Goal: Navigation & Orientation: Understand site structure

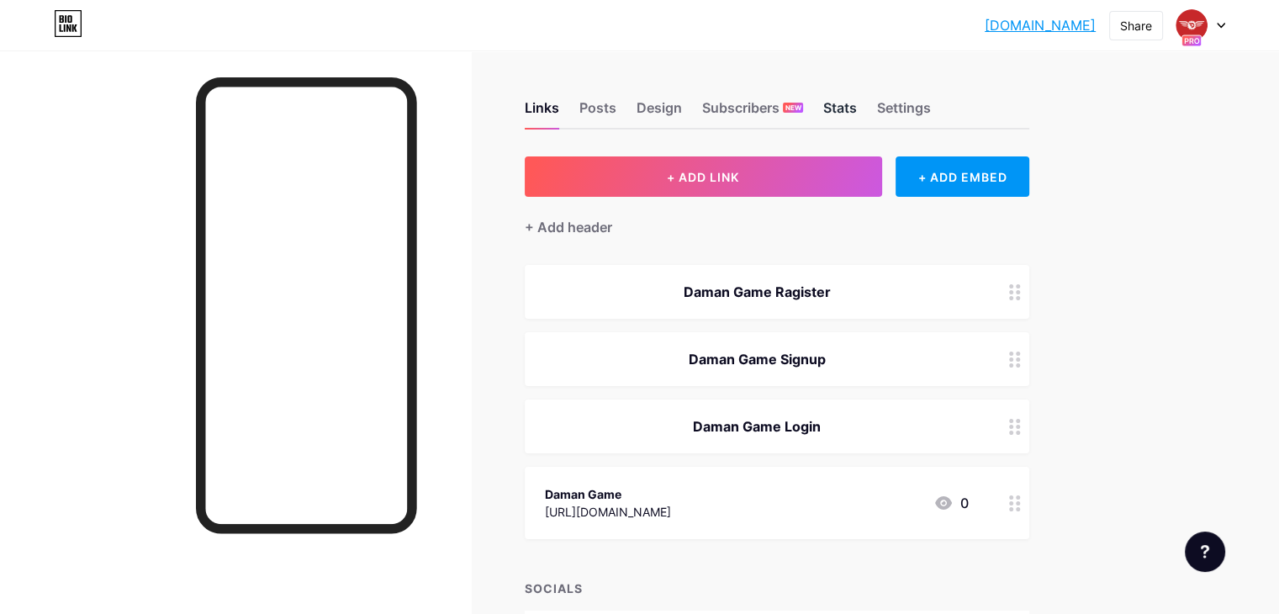
click at [857, 114] on div "Stats" at bounding box center [840, 113] width 34 height 30
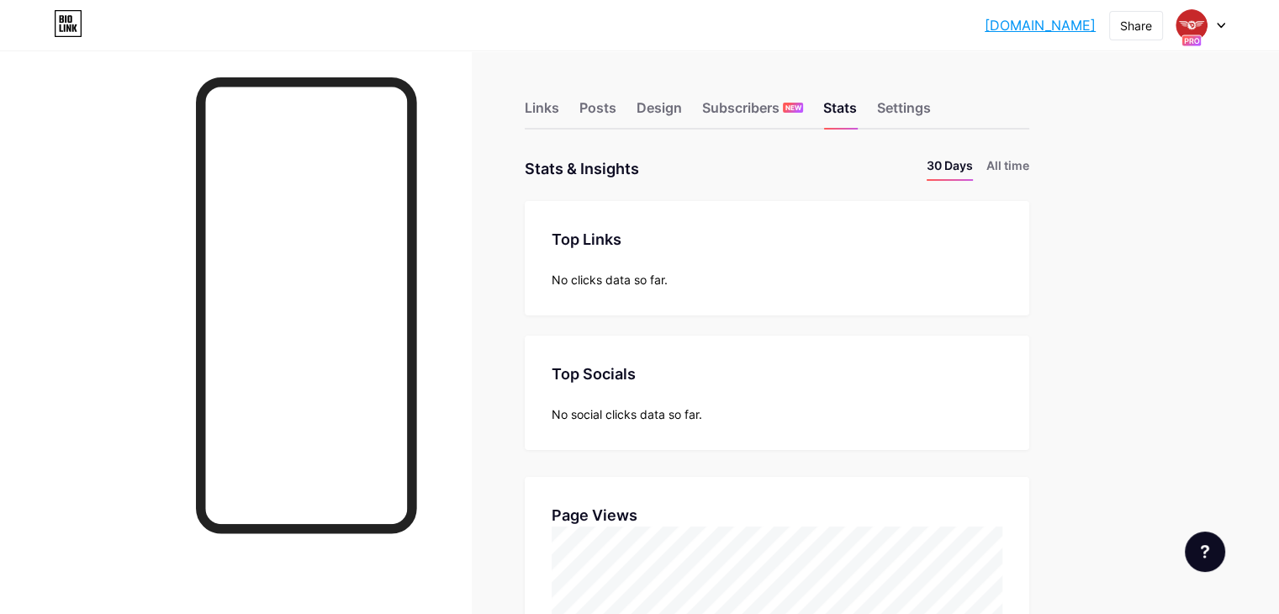
scroll to position [613, 1278]
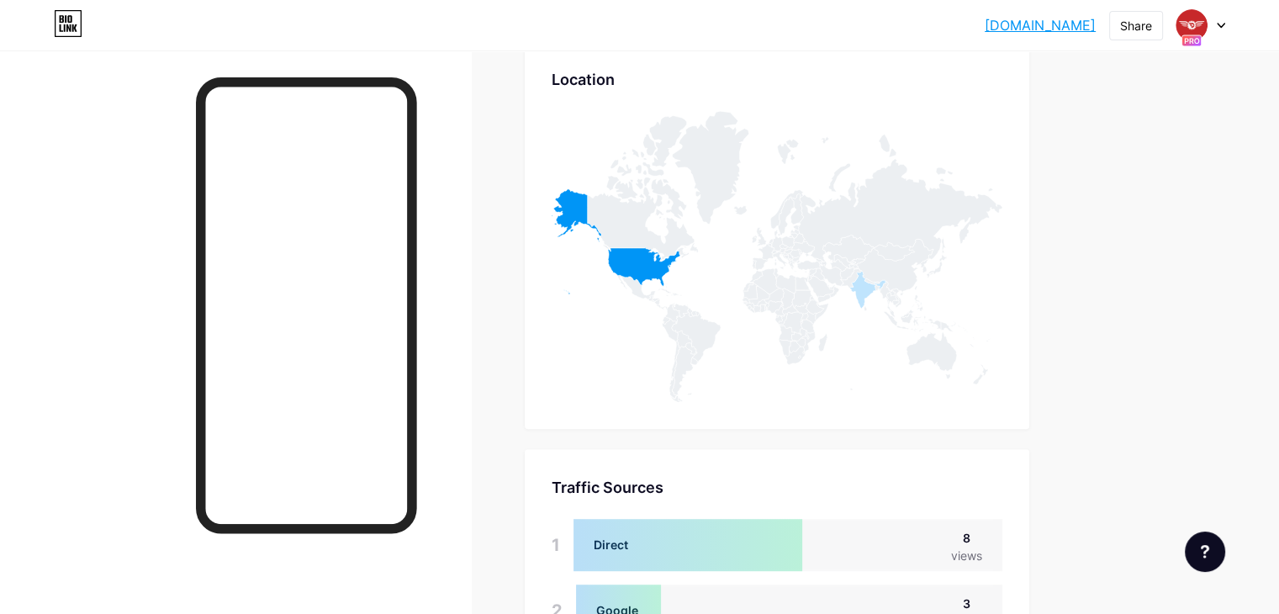
scroll to position [841, 0]
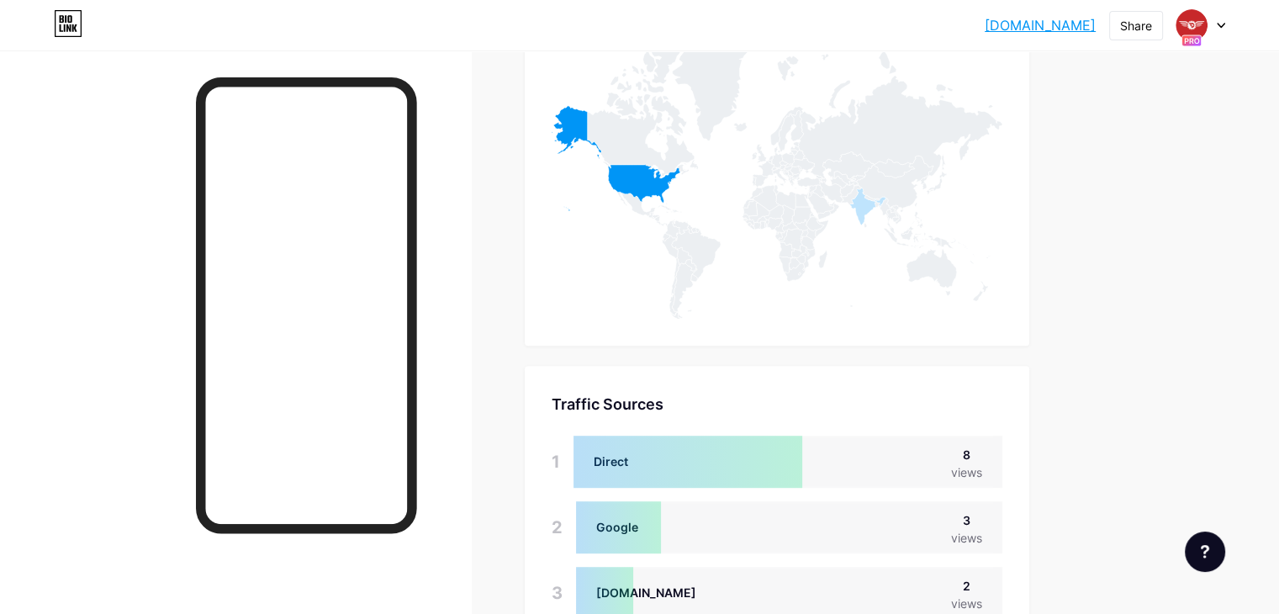
click at [1189, 233] on div "damangameragist... [DOMAIN_NAME] Share Switch accounts Daman Game [DOMAIN_NAME]…" at bounding box center [639, 10] width 1279 height 1702
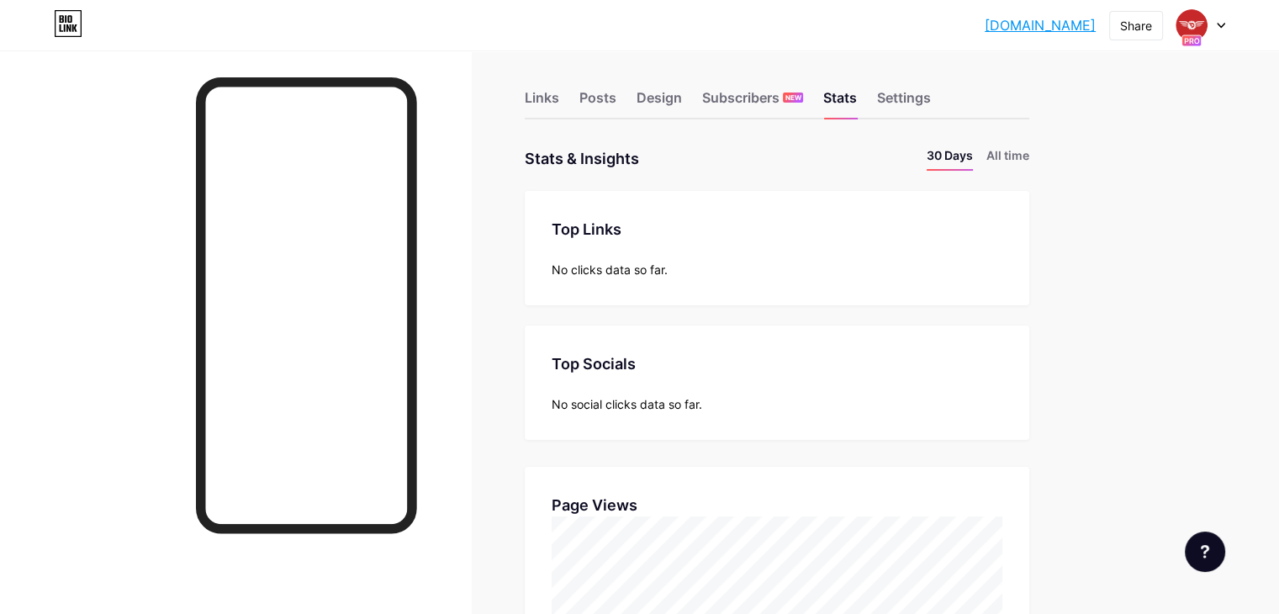
scroll to position [0, 0]
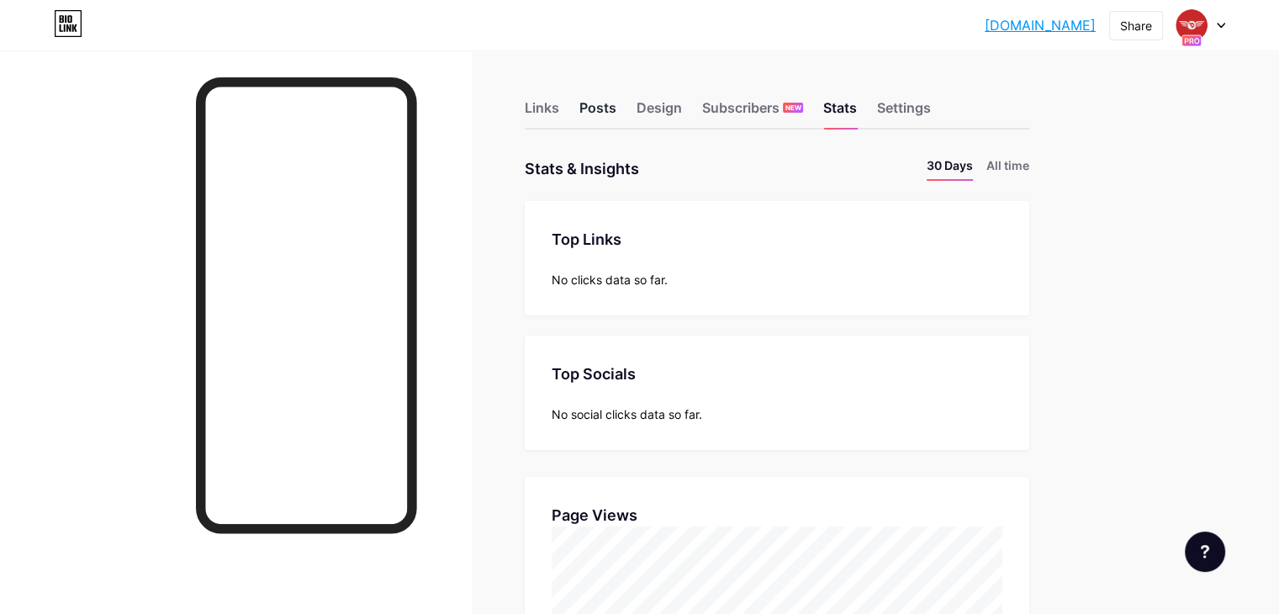
click at [616, 110] on div "Posts" at bounding box center [597, 113] width 37 height 30
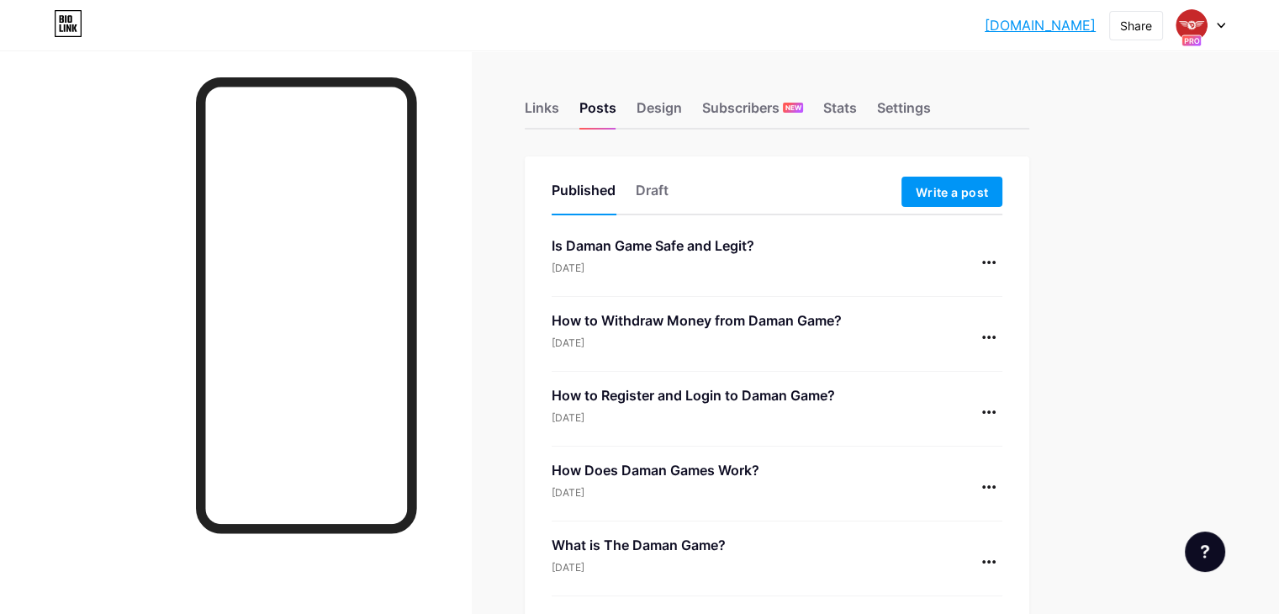
click at [1100, 313] on div "Links Posts Design Subscribers NEW Stats Settings Published Draft Write a post …" at bounding box center [550, 480] width 1100 height 860
click at [682, 112] on div "Design" at bounding box center [659, 113] width 45 height 30
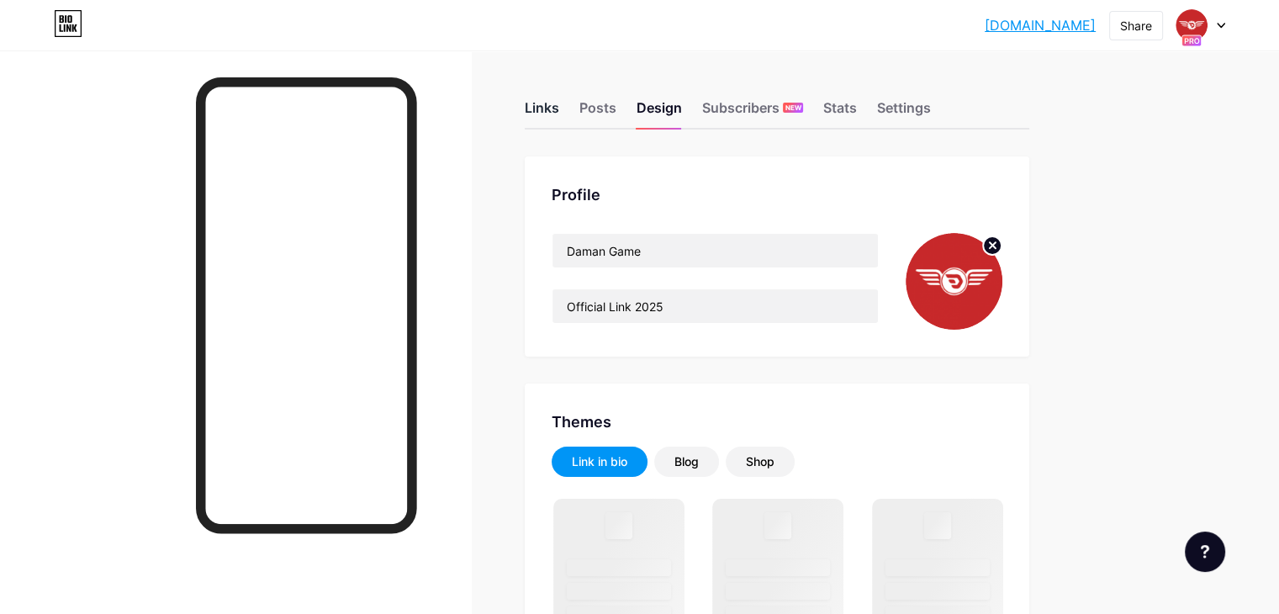
click at [559, 108] on div "Links" at bounding box center [542, 113] width 34 height 30
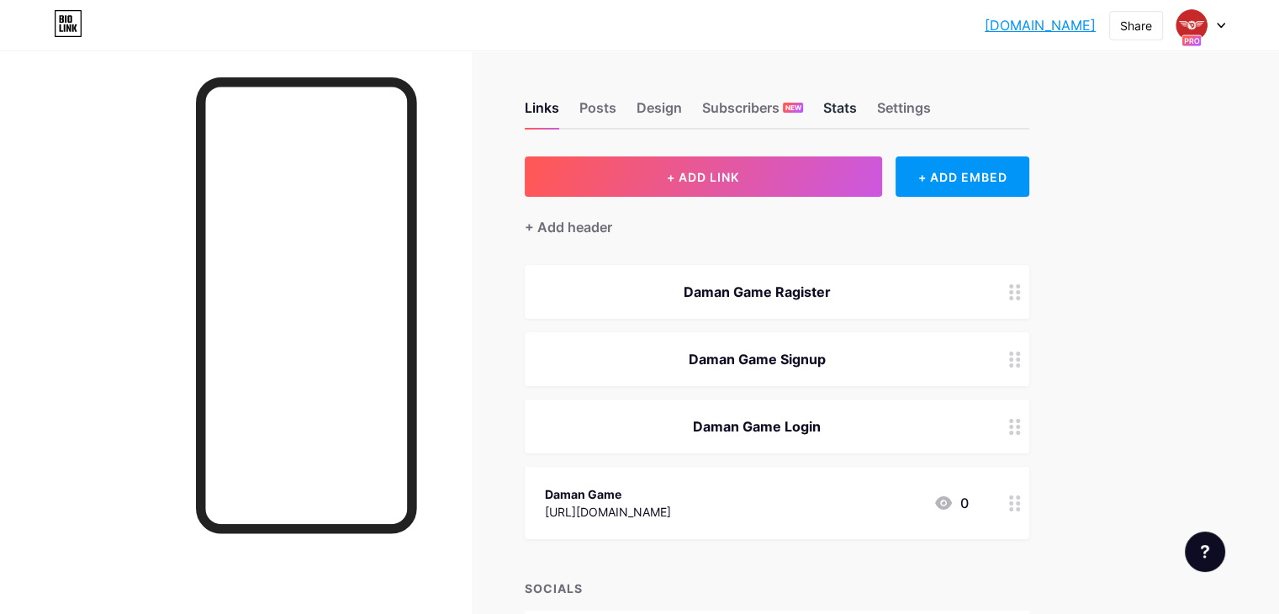
click at [857, 98] on div "Stats" at bounding box center [840, 113] width 34 height 30
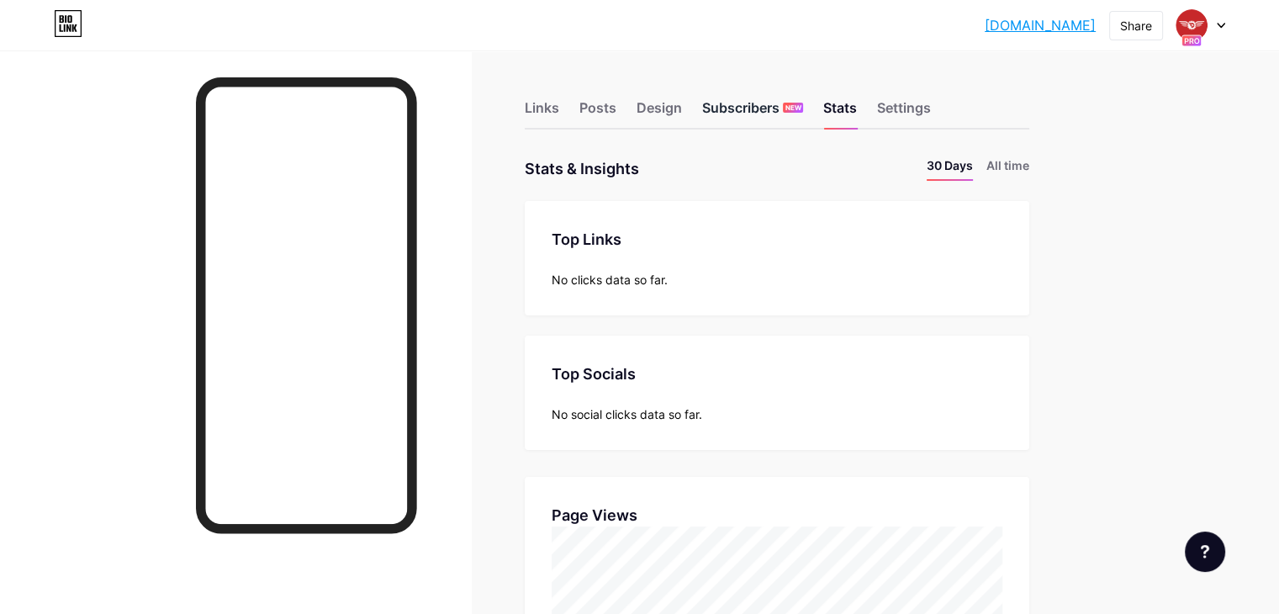
scroll to position [613, 1278]
click at [803, 103] on div "Subscribers NEW" at bounding box center [752, 113] width 101 height 30
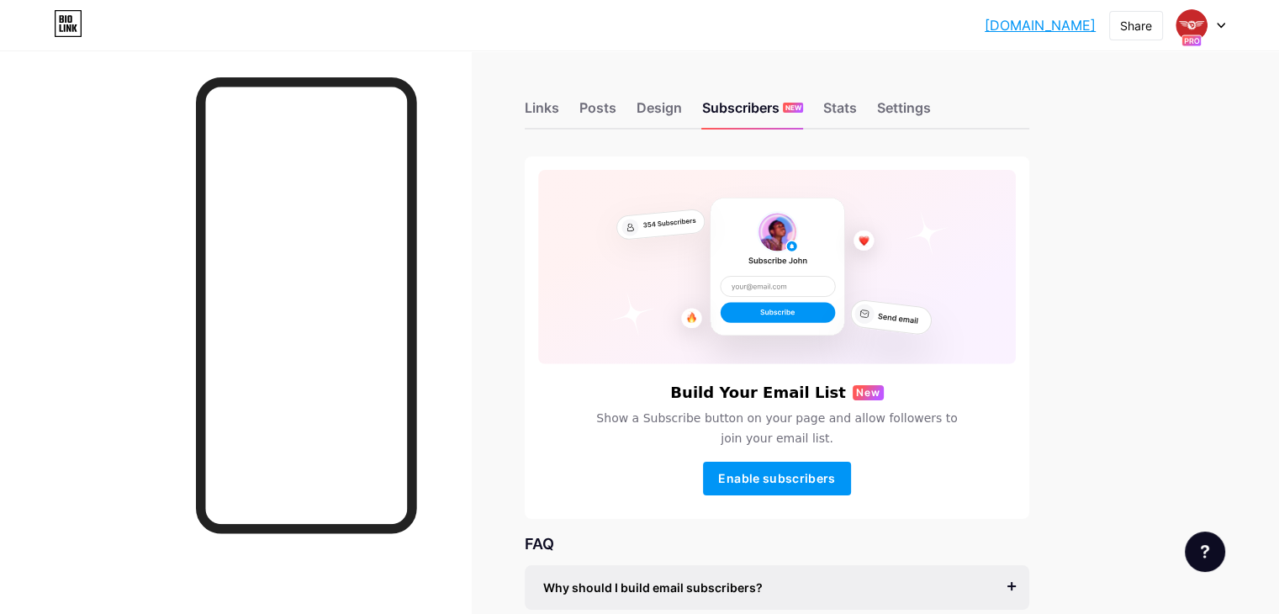
click at [1100, 272] on div "Links Posts Design Subscribers NEW Stats Settings Build Your Email List New Sho…" at bounding box center [550, 426] width 1100 height 753
click at [857, 109] on div "Stats" at bounding box center [840, 113] width 34 height 30
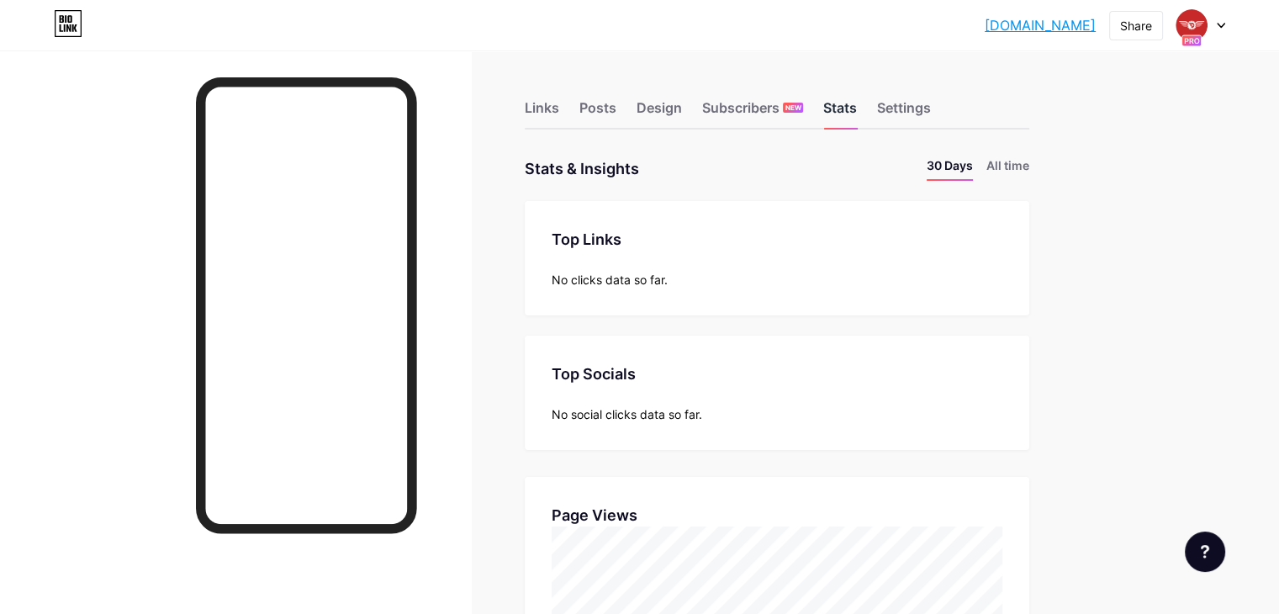
scroll to position [613, 1278]
drag, startPoint x: 1168, startPoint y: 234, endPoint x: 1193, endPoint y: 153, distance: 84.6
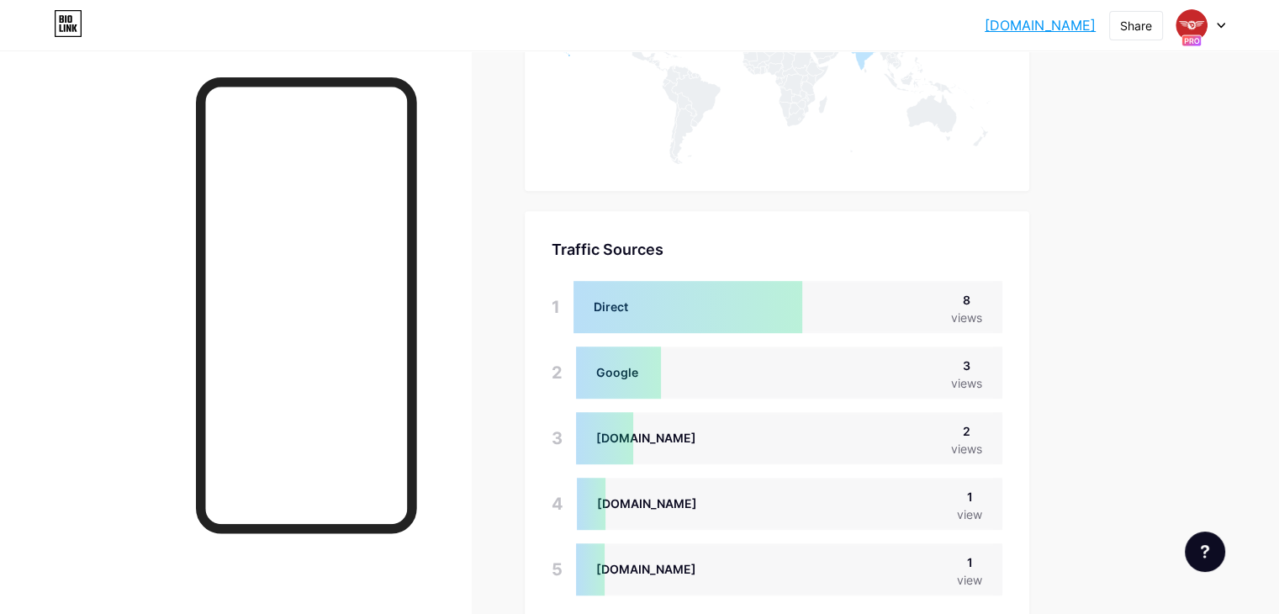
scroll to position [1087, 0]
